Goal: Task Accomplishment & Management: Manage account settings

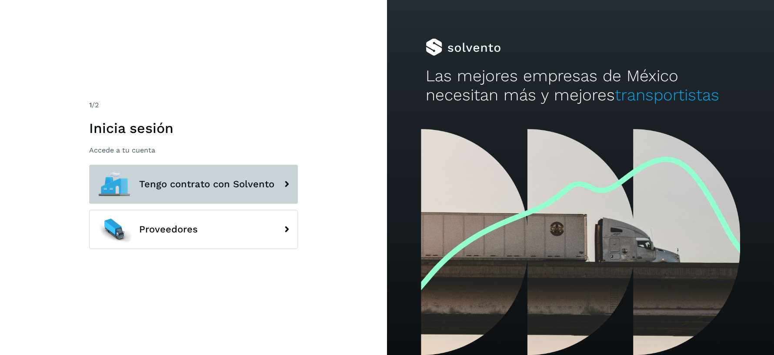
click at [211, 180] on span "Tengo contrato con Solvento" at bounding box center [206, 184] width 135 height 10
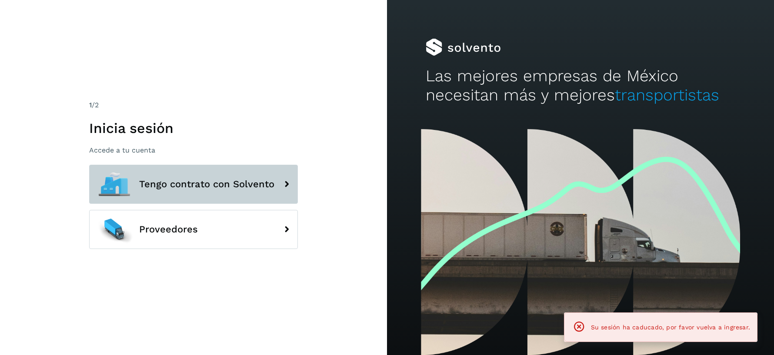
click at [270, 191] on button "Tengo contrato con Solvento" at bounding box center [193, 184] width 209 height 39
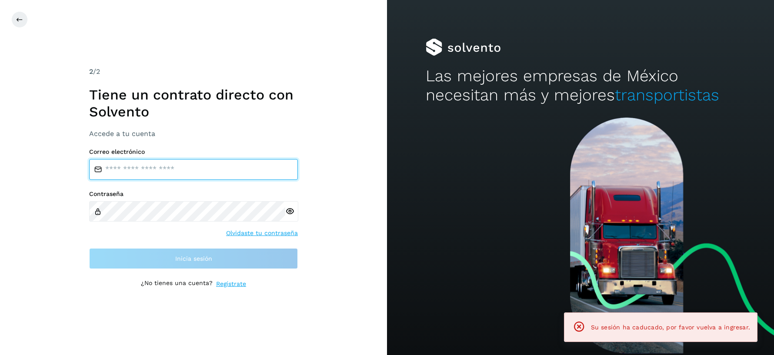
click at [205, 170] on input "email" at bounding box center [193, 169] width 209 height 21
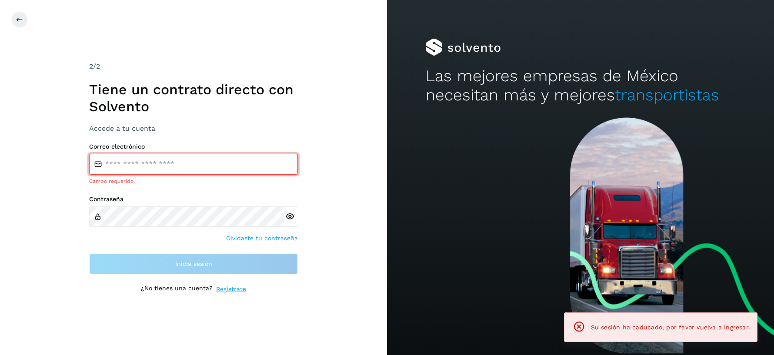
type input "**********"
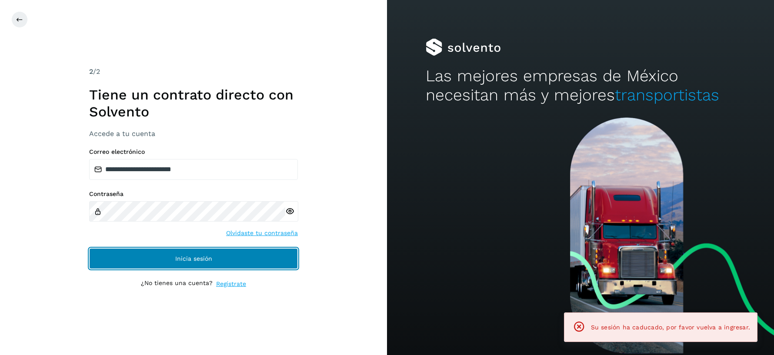
click at [191, 250] on button "Inicia sesión" at bounding box center [193, 258] width 209 height 21
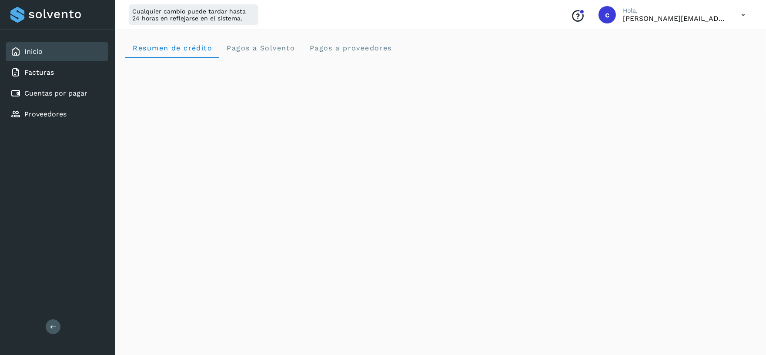
click at [689, 11] on p "Hola," at bounding box center [675, 10] width 104 height 7
click at [731, 15] on div "Conoce nuestros beneficios c [PERSON_NAME], [PERSON_NAME][EMAIL_ADDRESS][DOMAIN…" at bounding box center [657, 15] width 188 height 20
click at [742, 15] on icon at bounding box center [743, 15] width 18 height 18
click at [716, 38] on div "Documentación" at bounding box center [699, 39] width 103 height 17
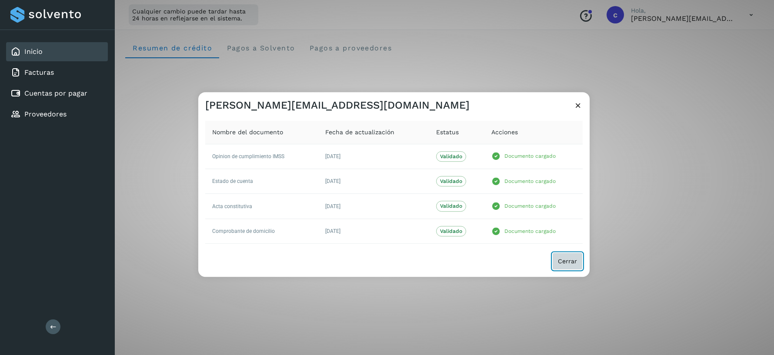
click at [560, 256] on button "Cerrar" at bounding box center [567, 261] width 30 height 17
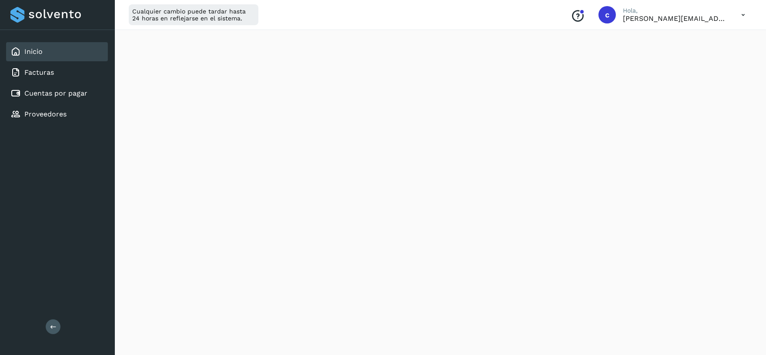
scroll to position [485, 0]
click at [59, 110] on link "Proveedores" at bounding box center [45, 114] width 42 height 8
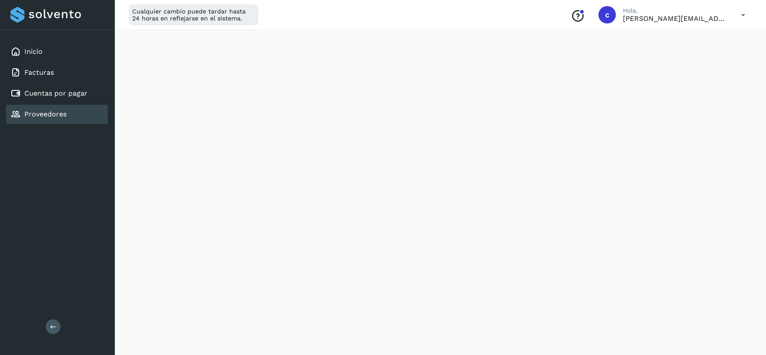
scroll to position [0, 0]
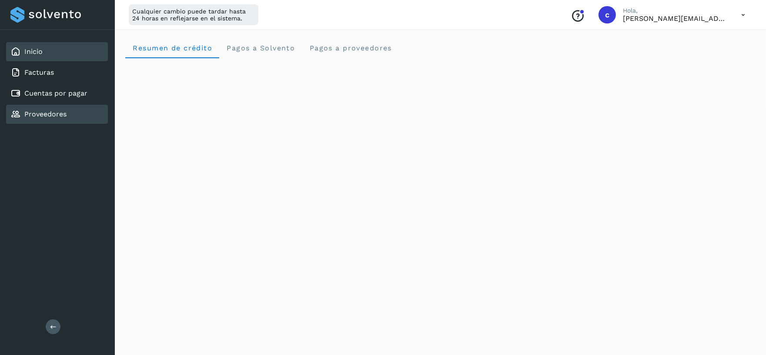
click at [64, 51] on div "Inicio" at bounding box center [57, 51] width 102 height 19
click at [584, 10] on div at bounding box center [581, 11] width 5 height 5
